Goal: Information Seeking & Learning: Check status

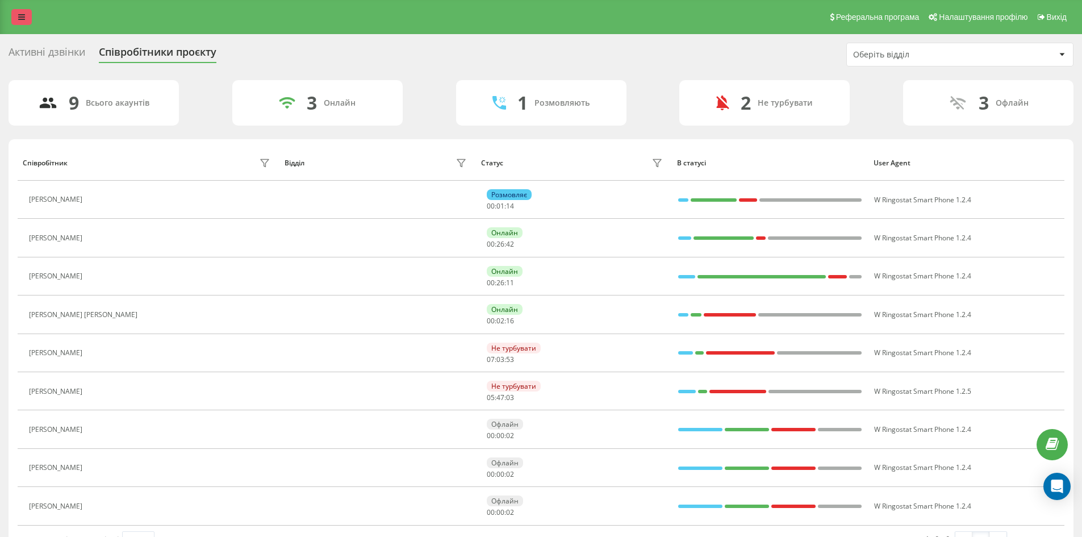
drag, startPoint x: 0, startPoint y: 0, endPoint x: 27, endPoint y: 11, distance: 29.5
click at [27, 11] on link at bounding box center [21, 17] width 20 height 16
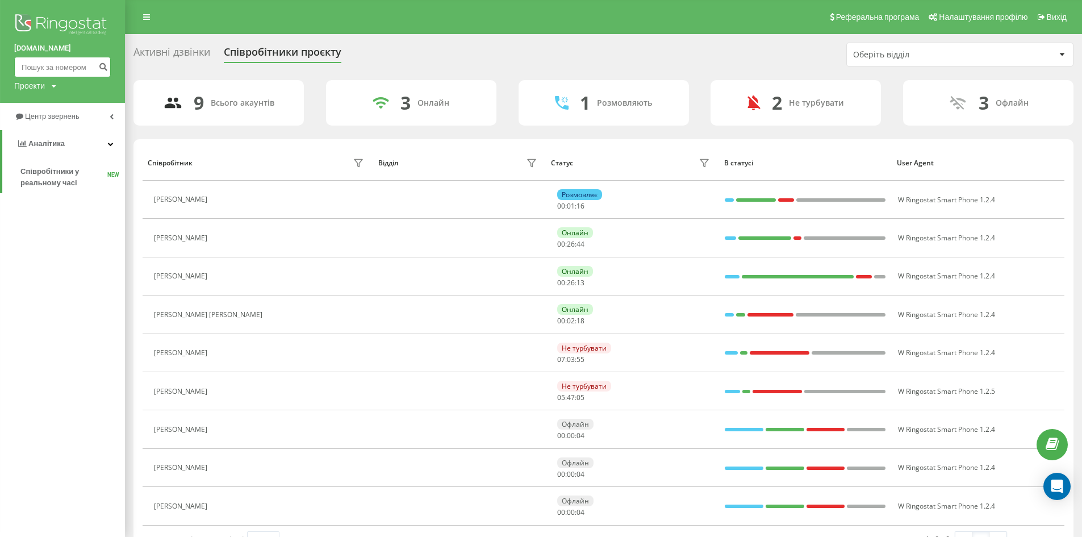
click at [70, 65] on input at bounding box center [62, 67] width 97 height 20
paste input "+380 67 270 9537"
click at [72, 65] on input "+380 67 270 9537" at bounding box center [62, 67] width 97 height 20
type input "0672709537"
